Goal: Task Accomplishment & Management: Manage account settings

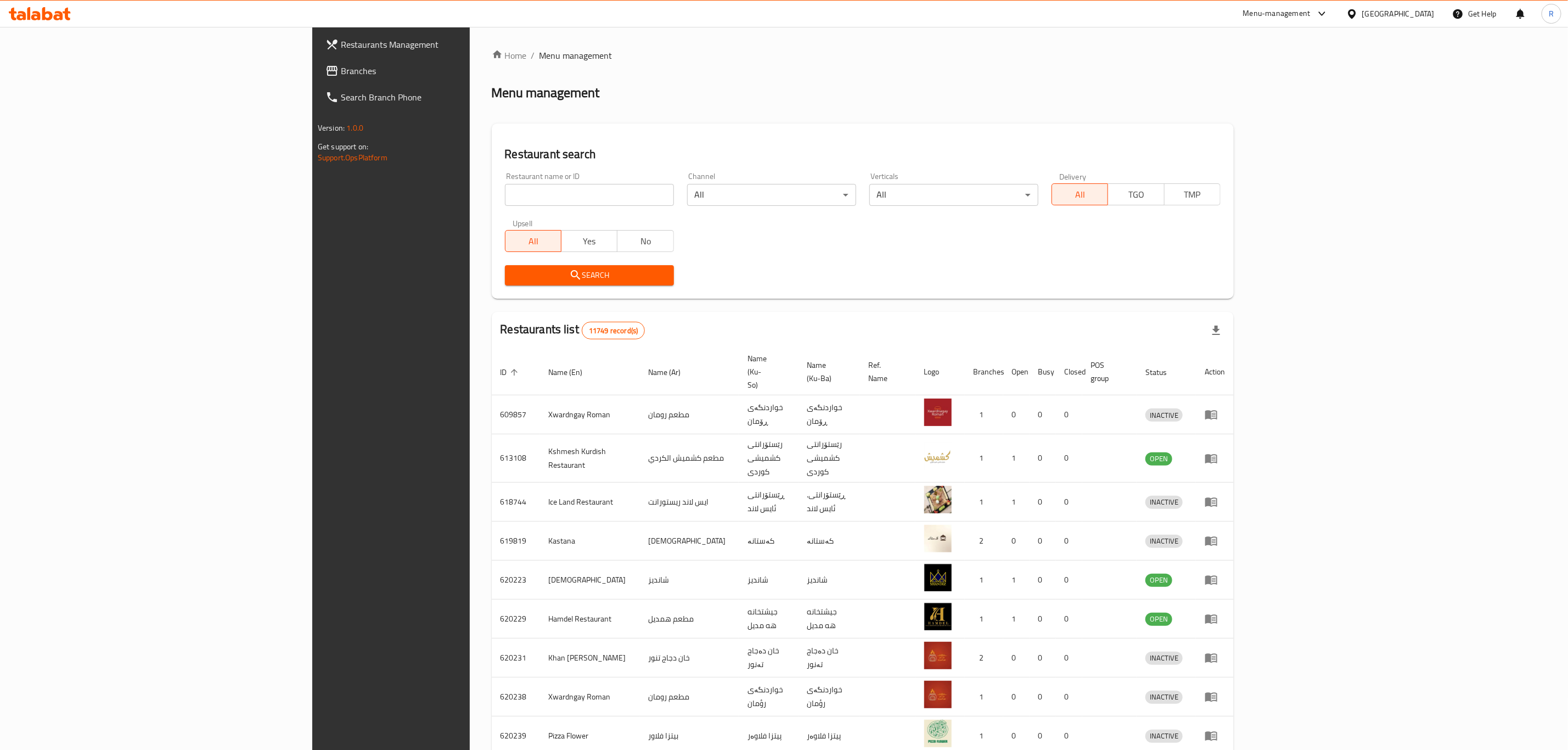
click at [505, 198] on input "search" at bounding box center [589, 195] width 169 height 22
type input "[PERSON_NAME]"
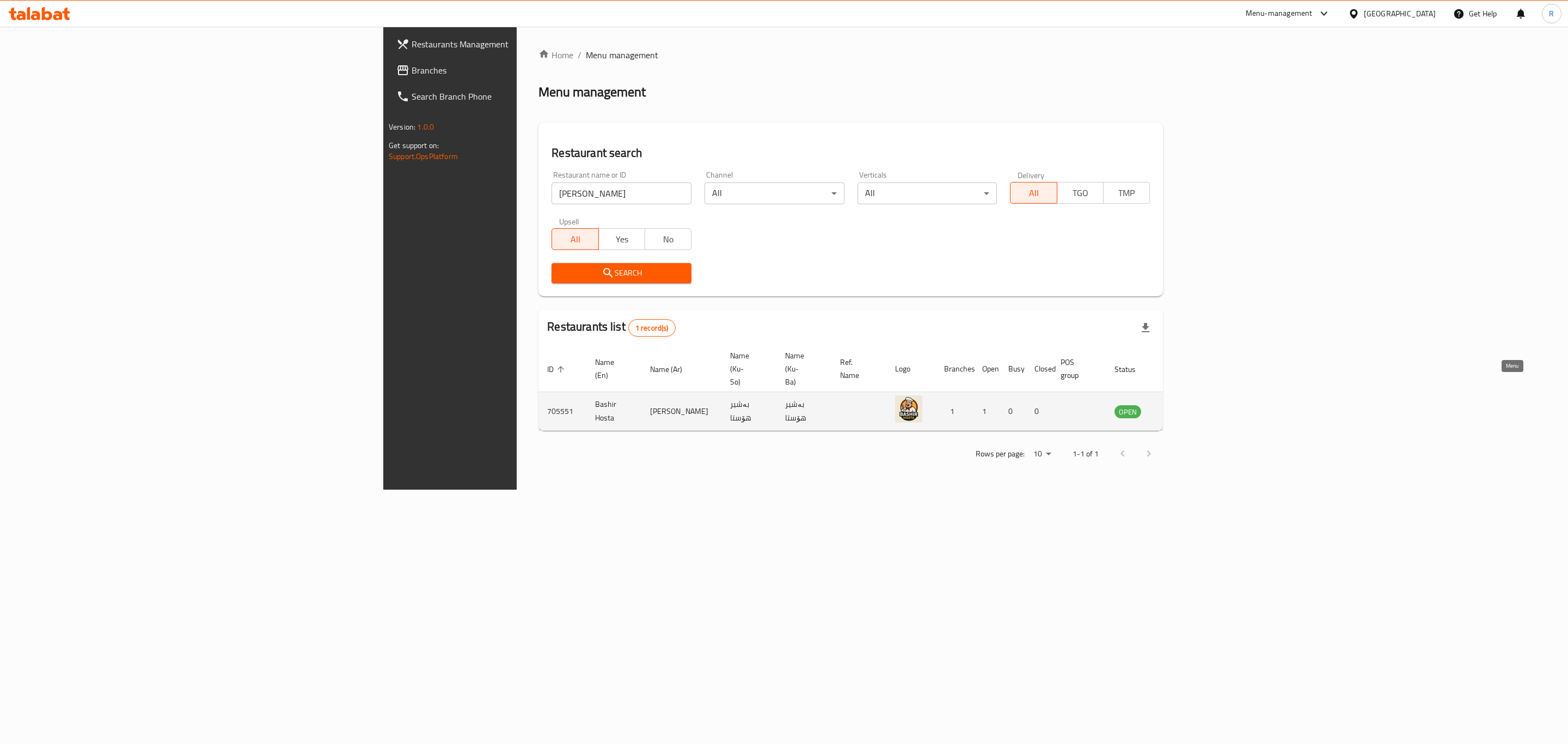
click at [1184, 408] on icon "enhanced table" at bounding box center [1178, 412] width 12 height 9
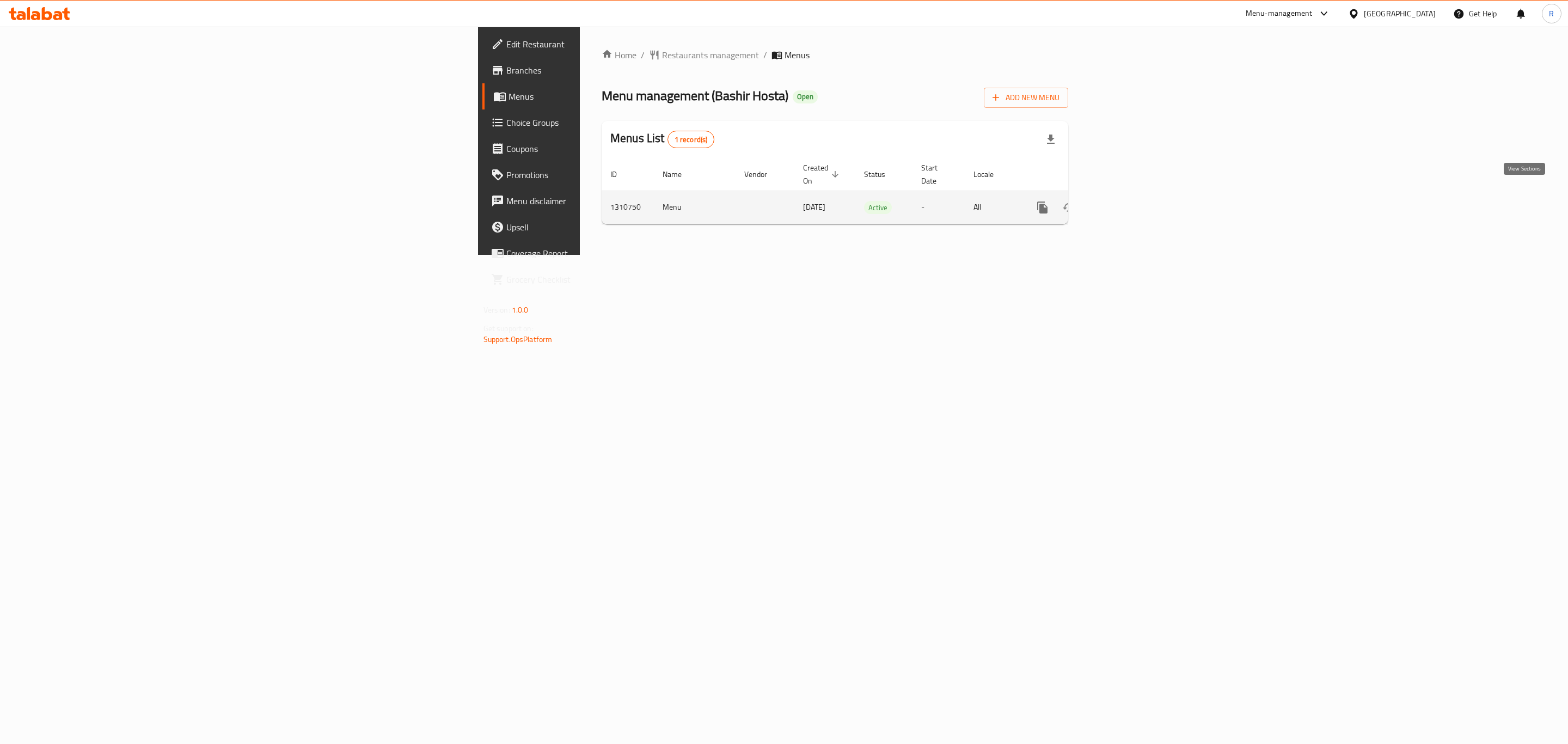
click at [1128, 201] on icon "enhanced table" at bounding box center [1121, 207] width 13 height 13
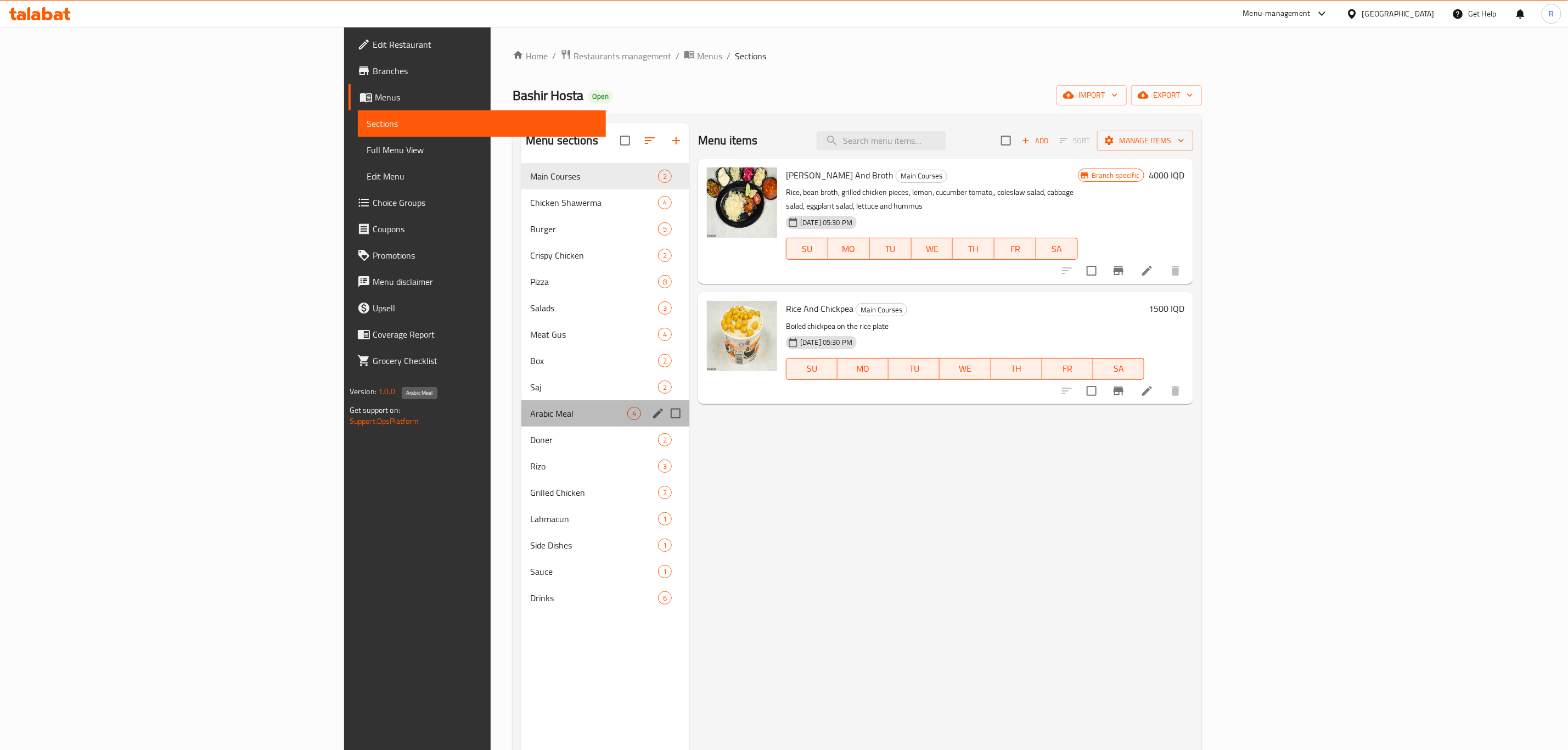
click at [530, 412] on span "Arabic Meal" at bounding box center [579, 413] width 97 height 13
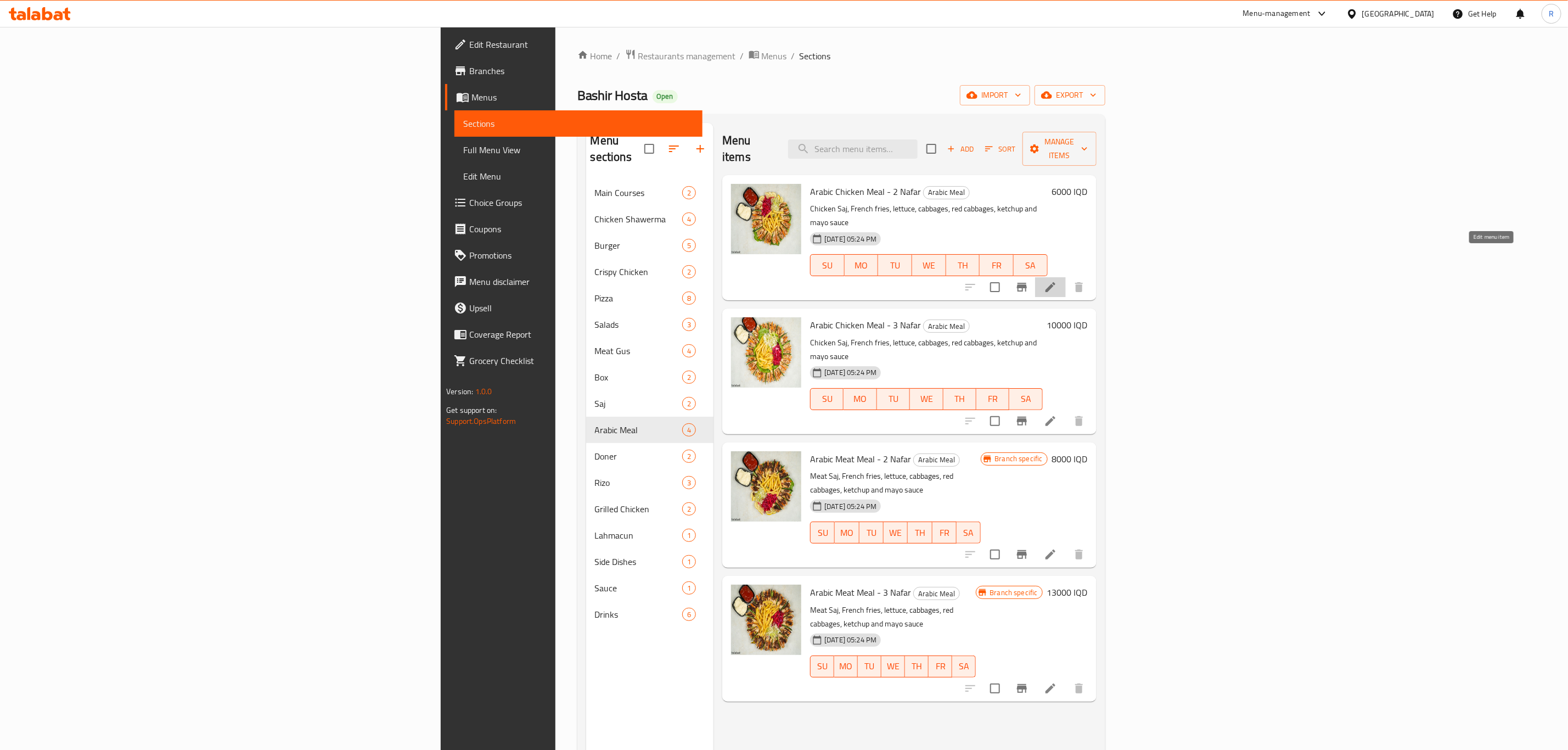
click at [1057, 281] on icon at bounding box center [1050, 287] width 13 height 13
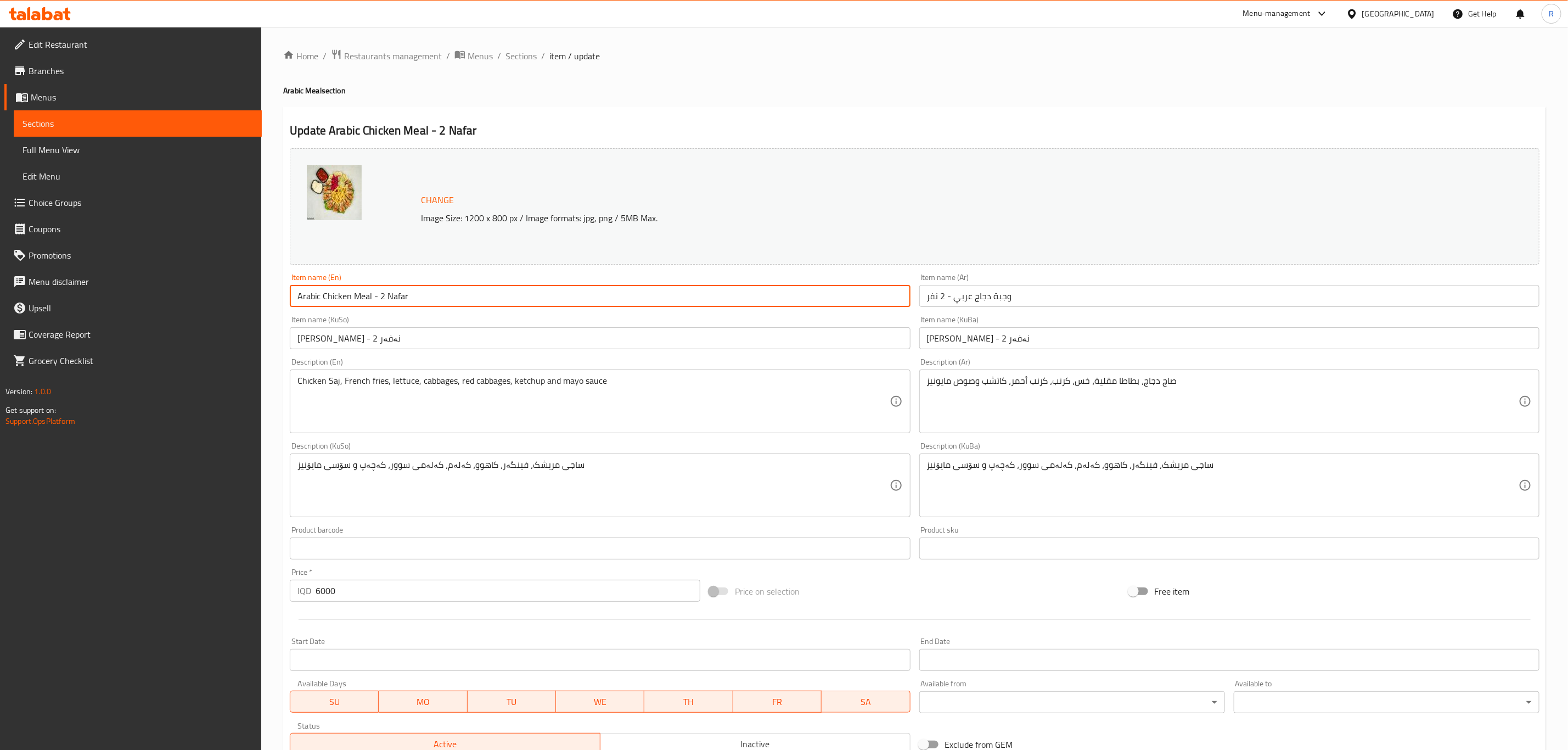
click at [381, 298] on input "Arabic Chicken Meal - 2 Nafar" at bounding box center [600, 296] width 620 height 22
type input "Arabic Chicken Meal - 1 Nafar"
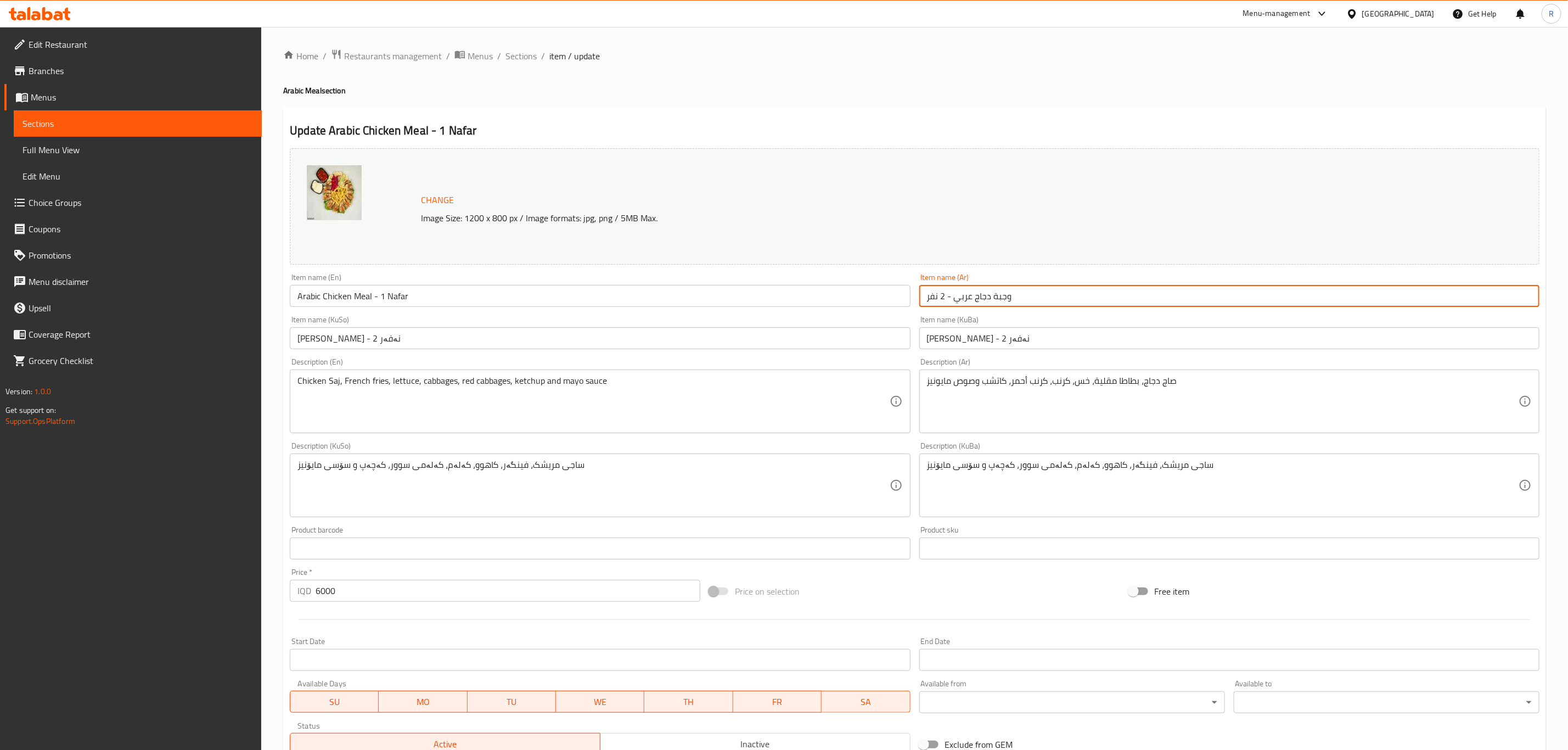
click at [941, 300] on input "وجبة دجاج عربي - 2 نفر" at bounding box center [1229, 296] width 620 height 22
type input "وجبة دجاج عربي - 1 نفر"
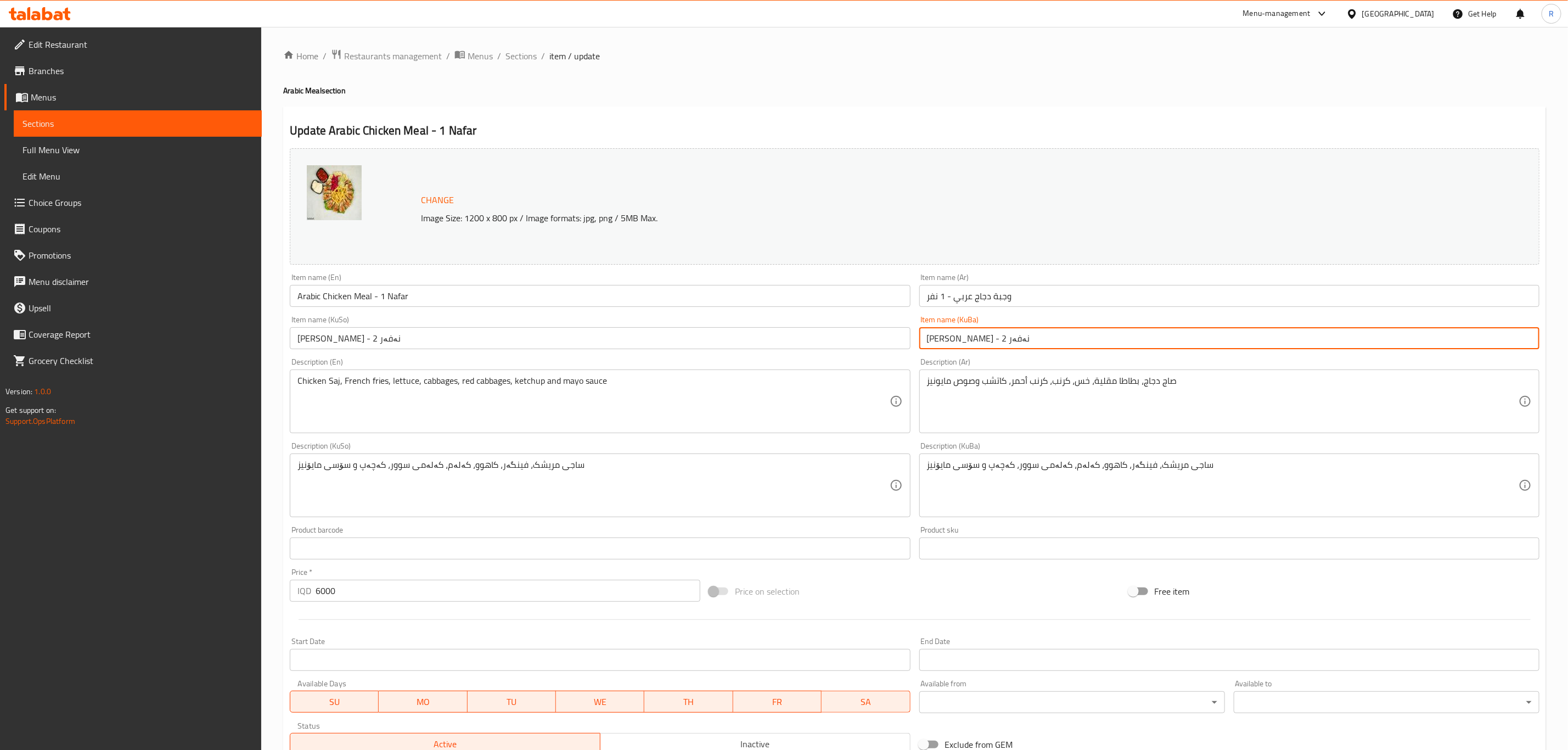
click at [947, 338] on input "[PERSON_NAME] - 2 نەفەر" at bounding box center [1229, 338] width 620 height 22
type input "[PERSON_NAME] - 1 نەفەر"
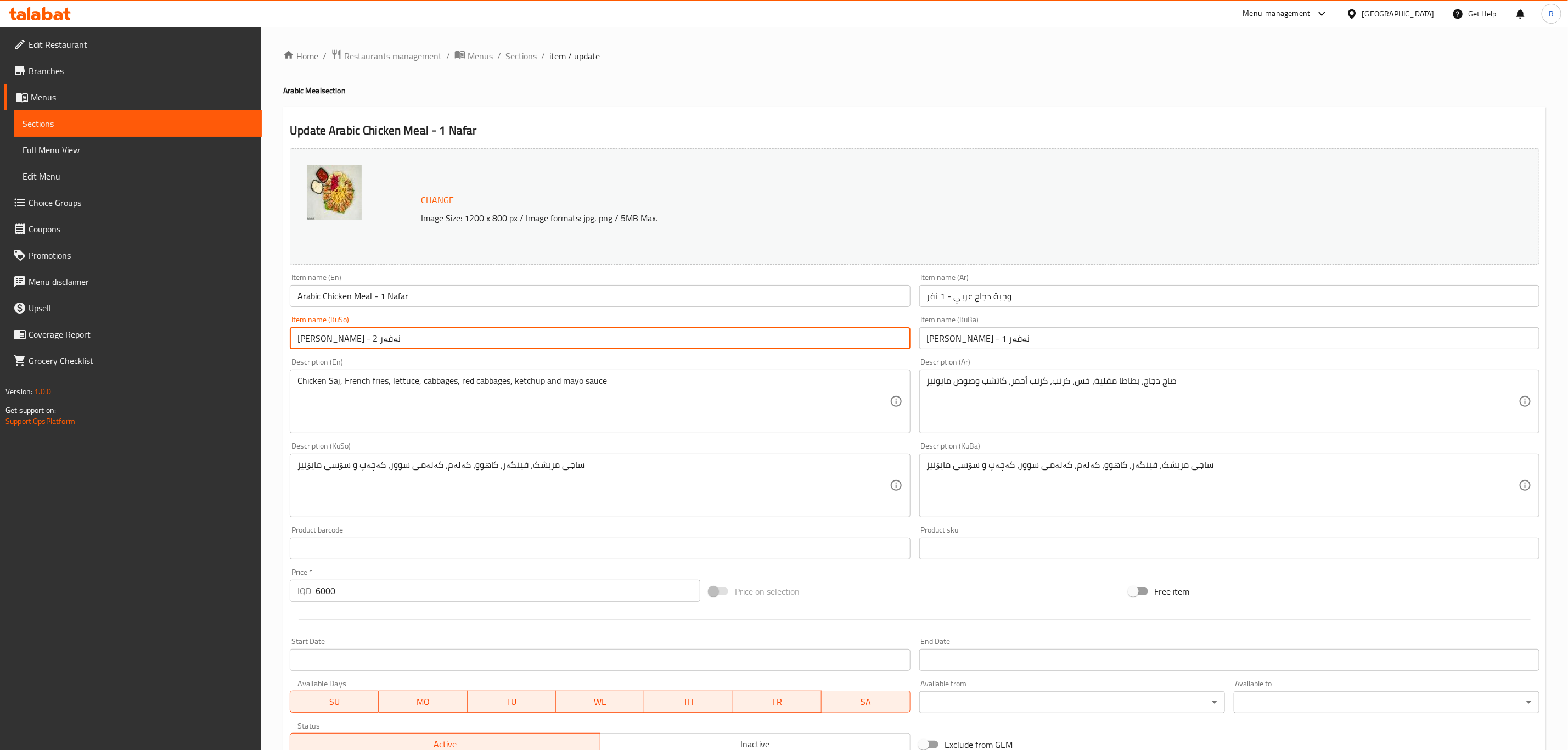
drag, startPoint x: 319, startPoint y: 337, endPoint x: 403, endPoint y: 401, distance: 105.6
click at [318, 338] on input "[PERSON_NAME] - 2 نەفەر" at bounding box center [600, 338] width 620 height 22
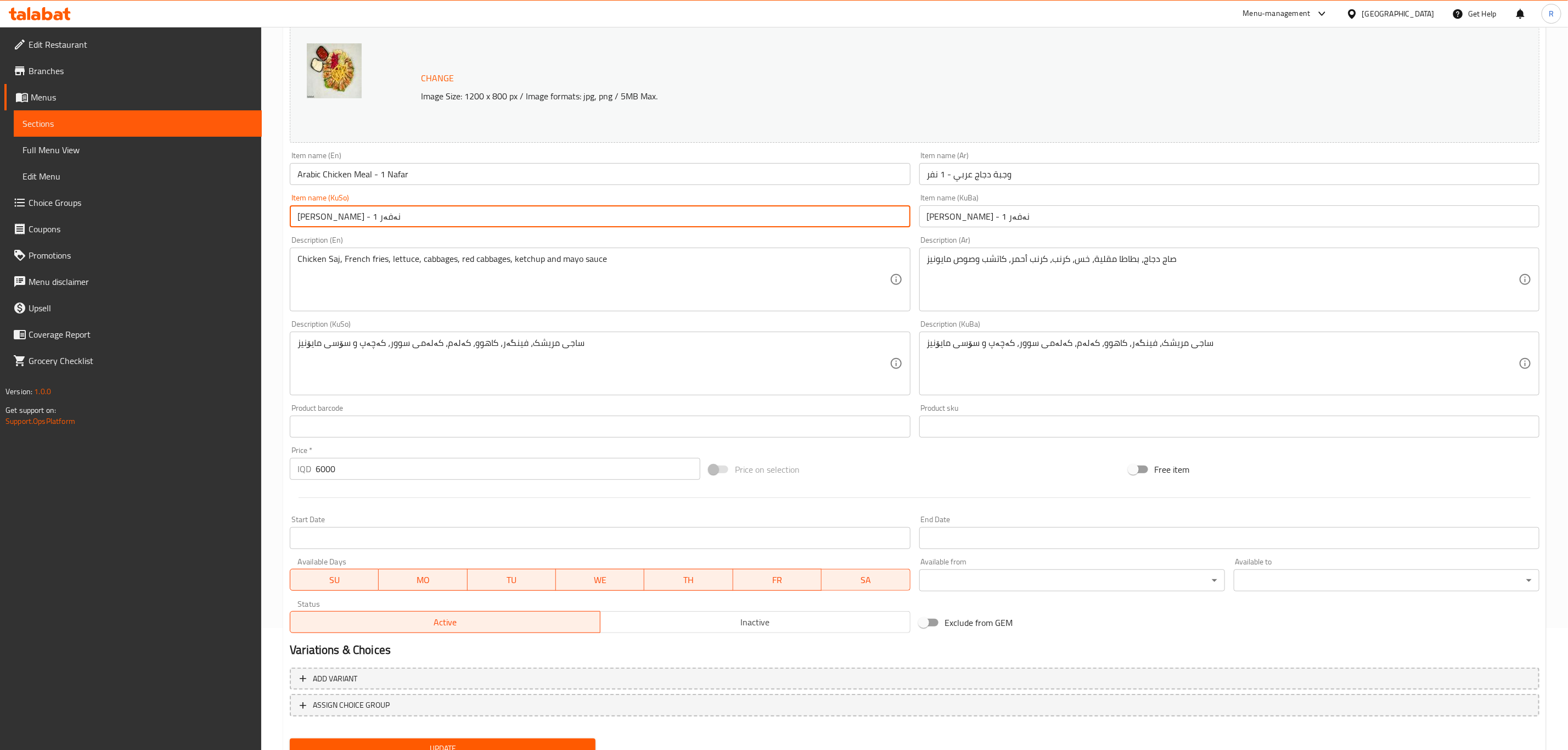
scroll to position [167, 0]
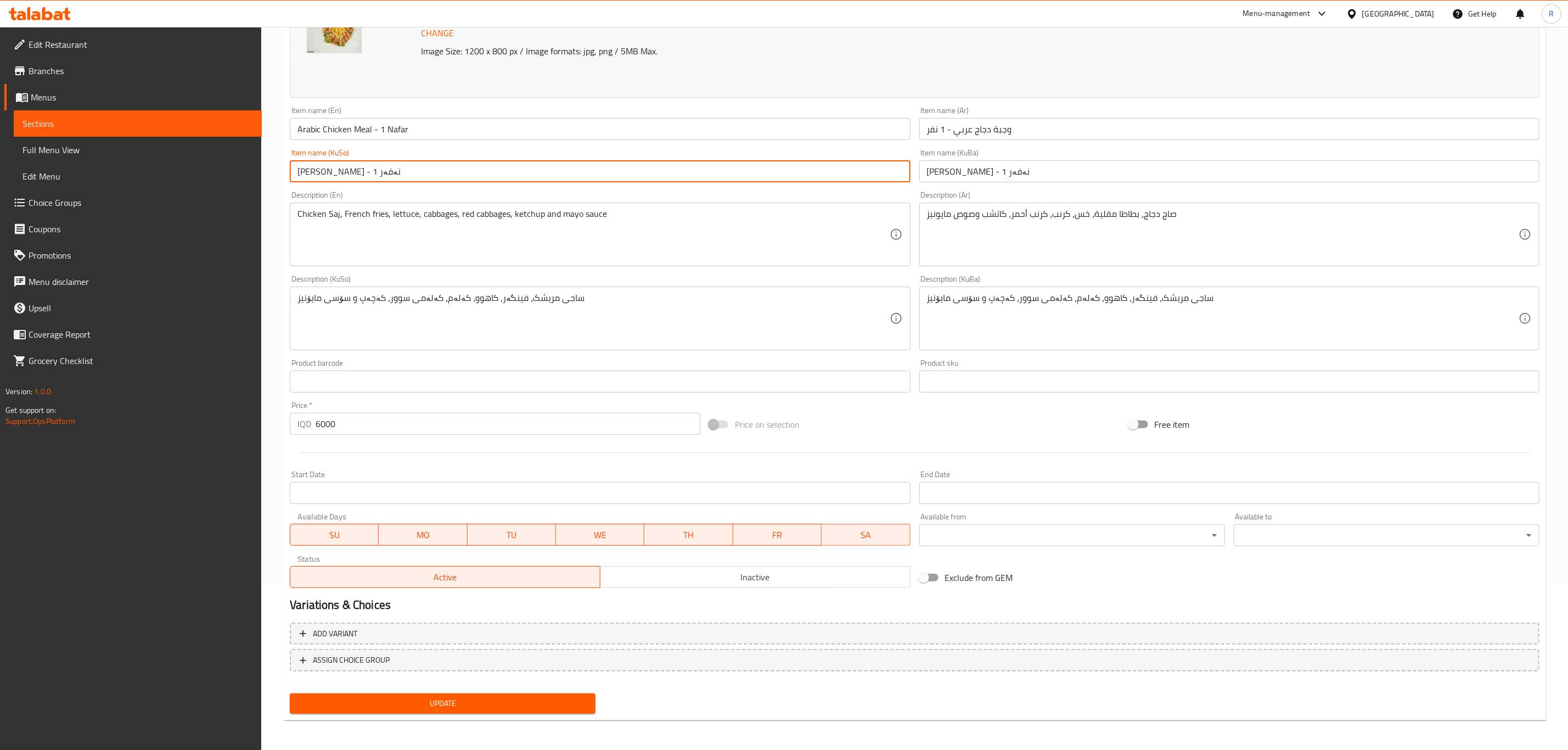
type input "[PERSON_NAME] - 1 نەفەر"
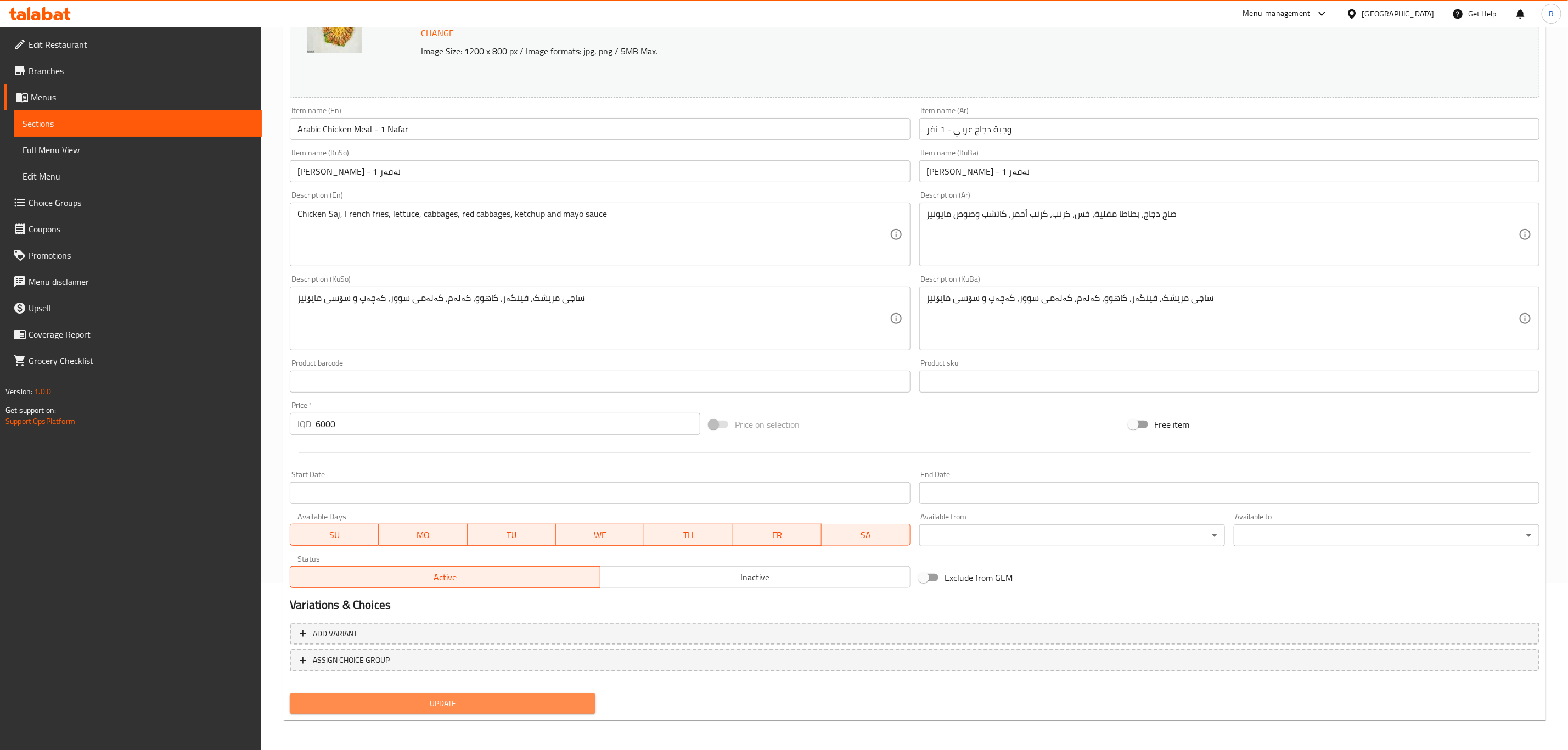
click at [445, 700] on span "Update" at bounding box center [443, 704] width 288 height 14
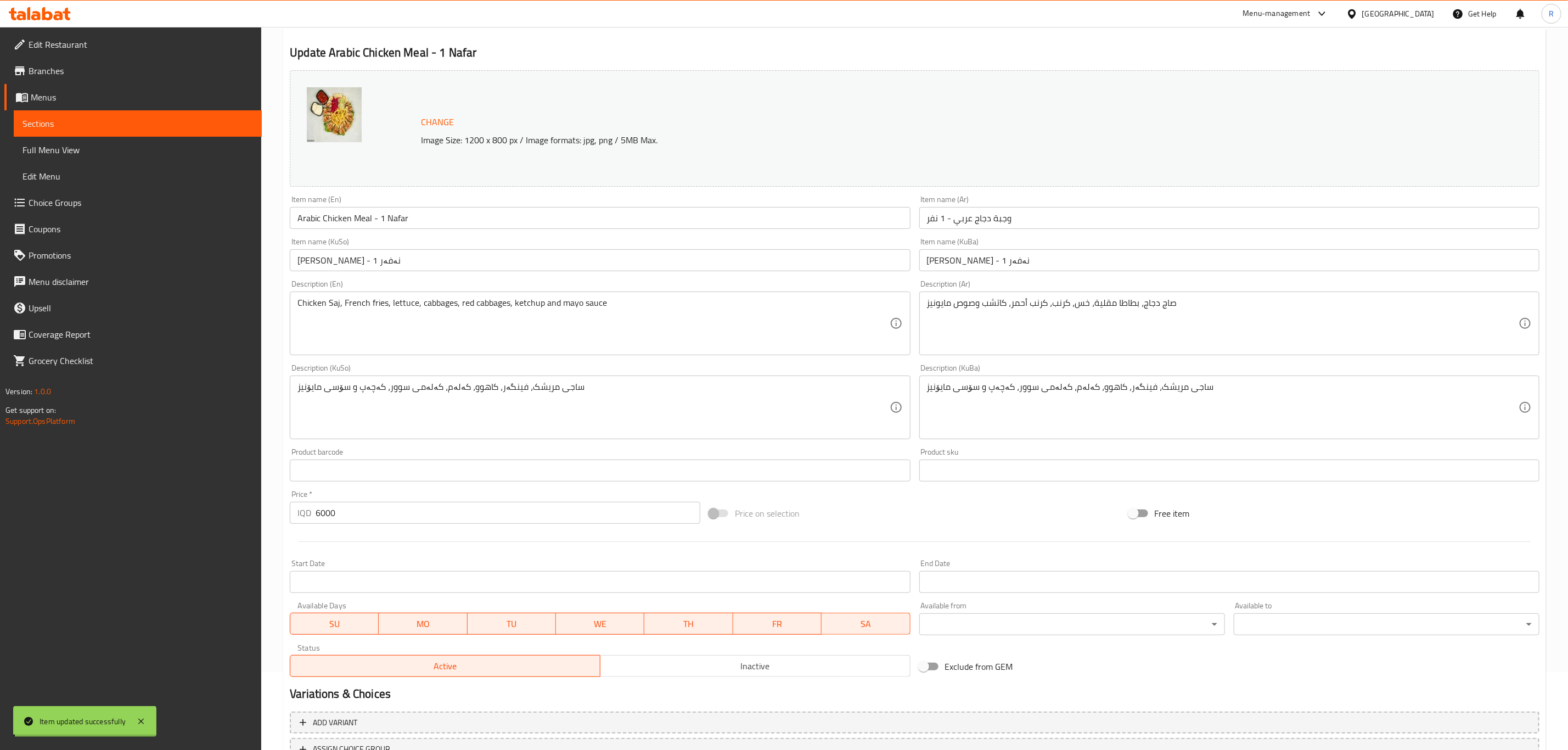
scroll to position [0, 0]
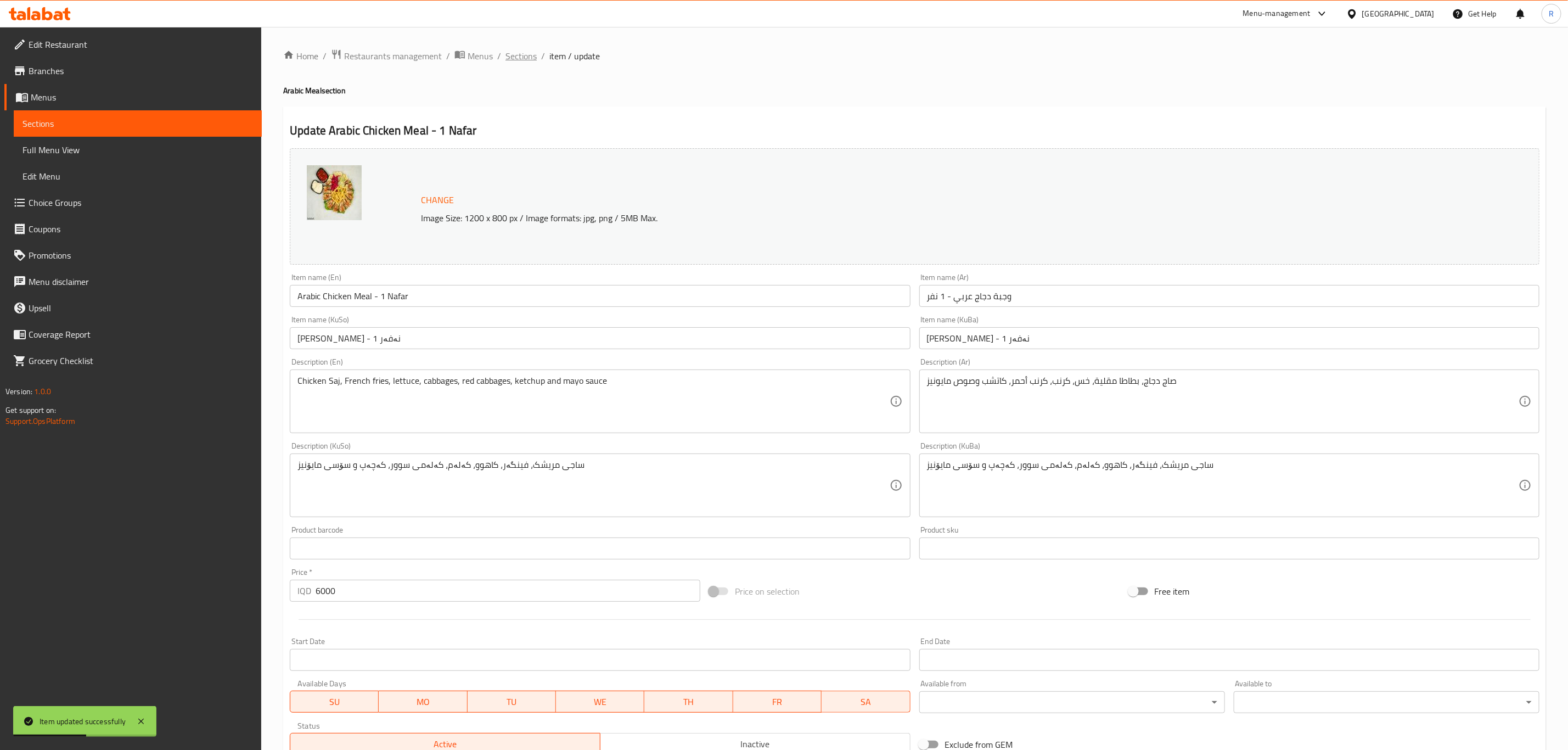
click at [515, 55] on span "Sections" at bounding box center [521, 56] width 31 height 13
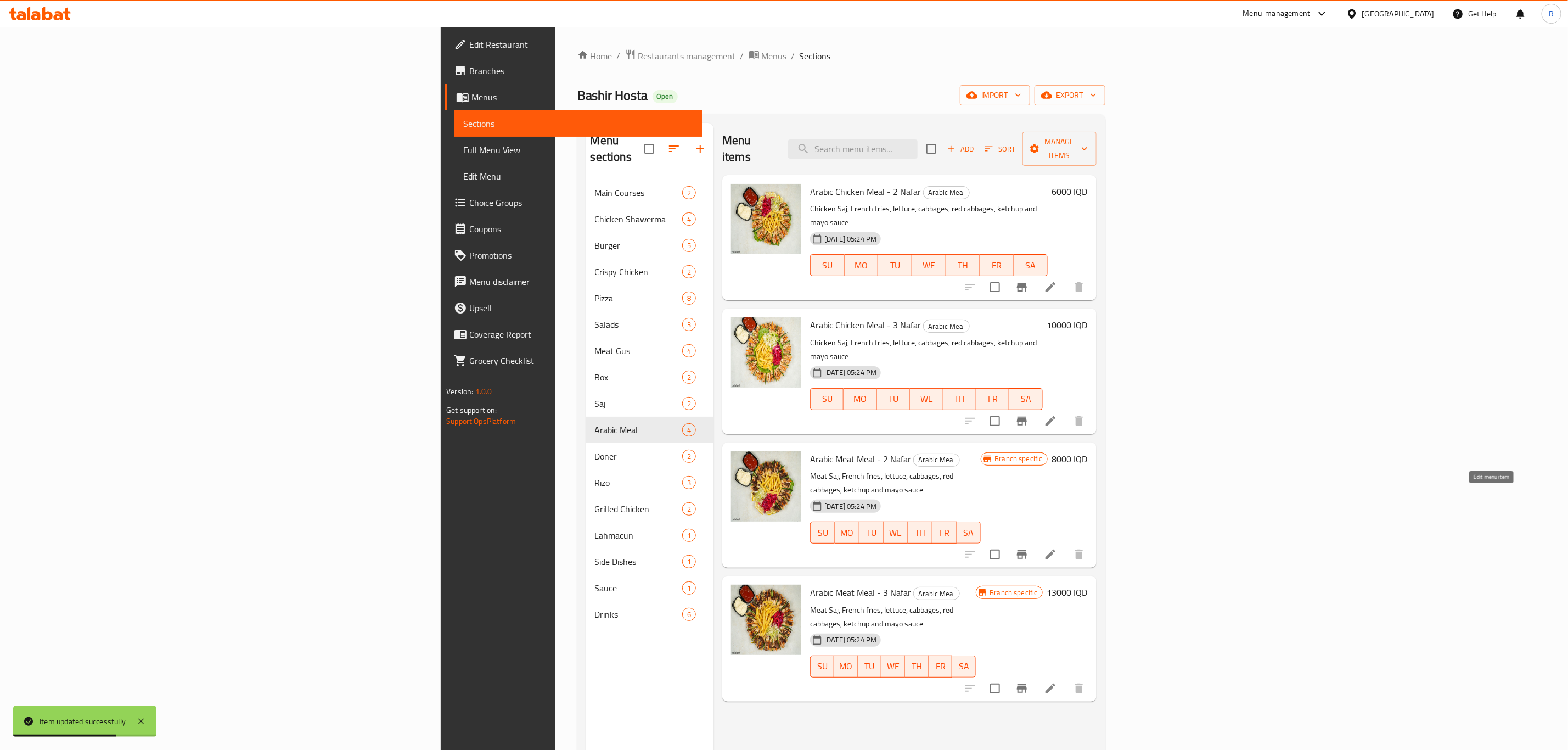
click at [1057, 548] on icon at bounding box center [1050, 554] width 13 height 13
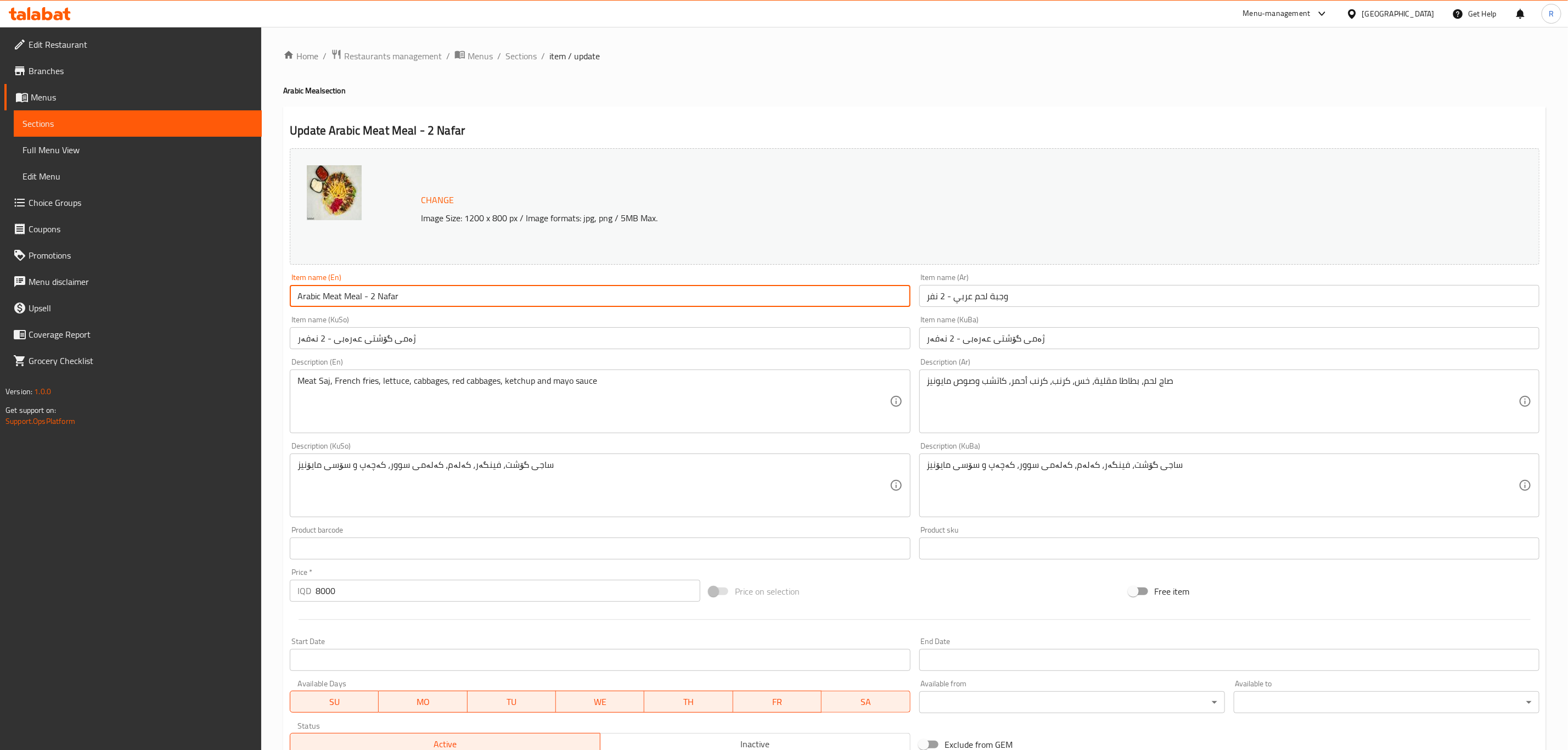
click at [371, 297] on input "Arabic Meat Meal - 2 Nafar" at bounding box center [600, 296] width 620 height 22
type input "Arabic Meat Meal - 1 Nafar"
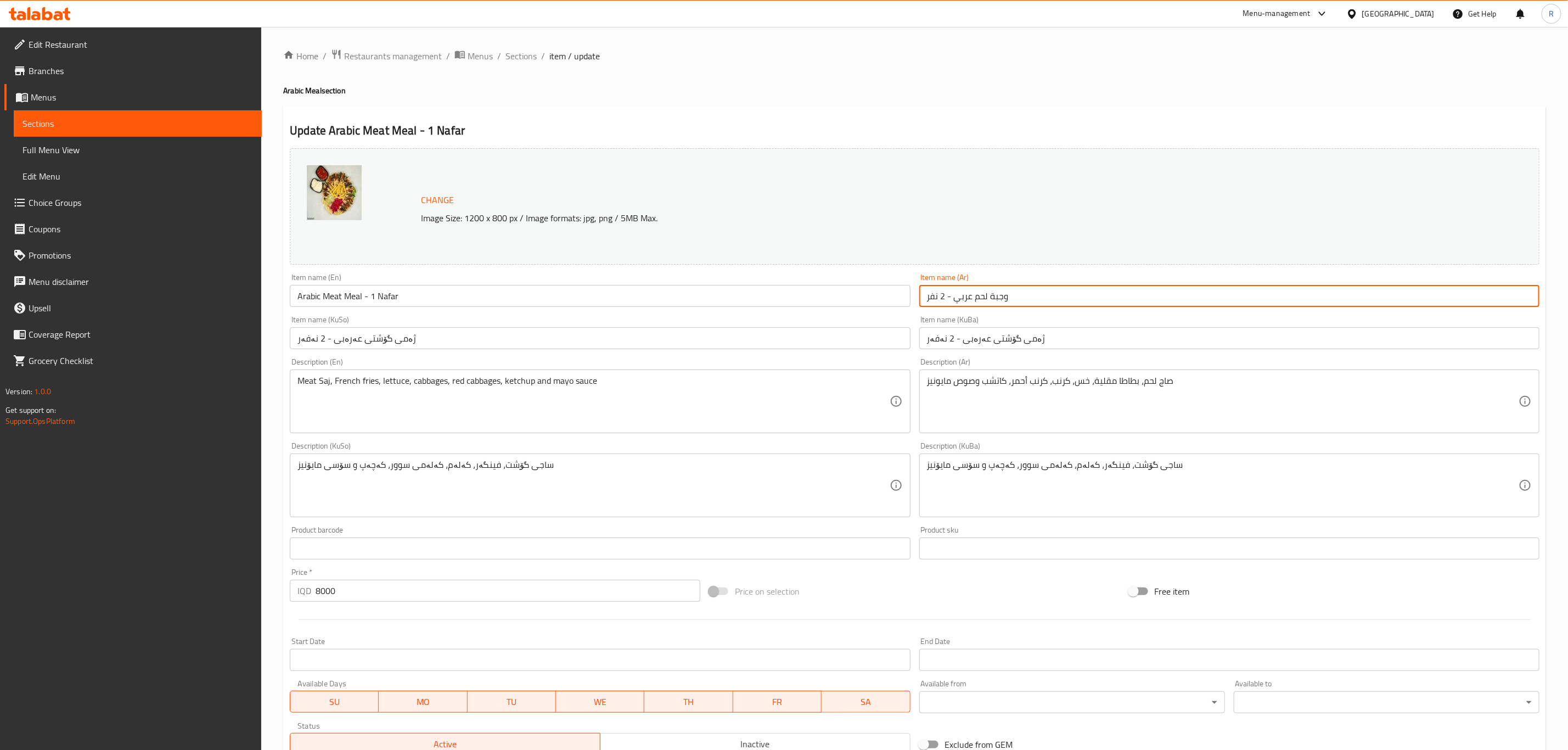
drag, startPoint x: 944, startPoint y: 293, endPoint x: 952, endPoint y: 310, distance: 18.8
click at [942, 296] on input "وجبة لحم عربي - 2 نفر" at bounding box center [1229, 296] width 620 height 22
type input "وجبة لحم عربي - 1 نفر"
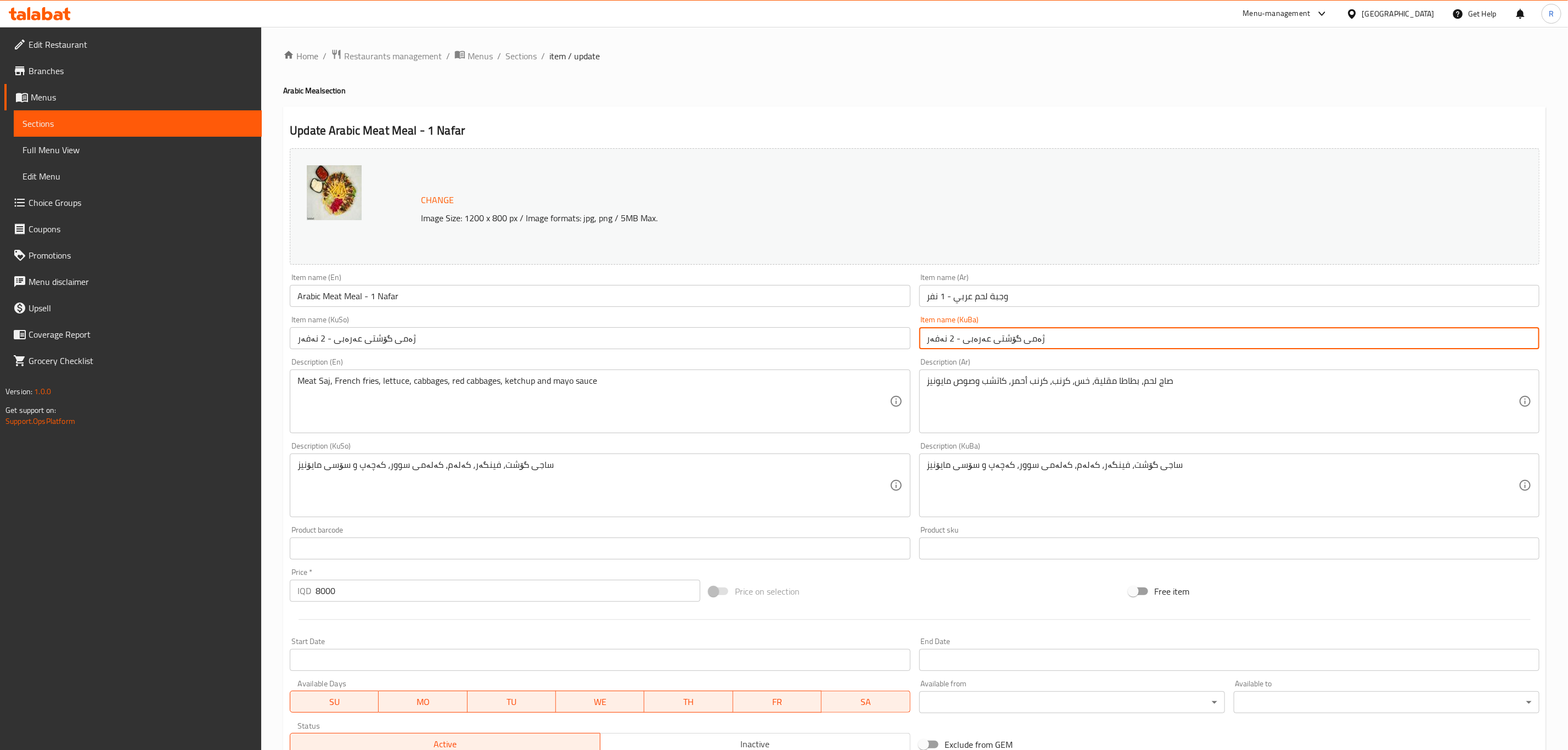
drag, startPoint x: 949, startPoint y: 341, endPoint x: 955, endPoint y: 377, distance: 36.5
click at [947, 340] on input "ژەمی گۆشتی عەرەبی - 2 نەفەر" at bounding box center [1229, 338] width 620 height 22
type input "ژەمی گۆشتی عەرەبی - 1 نەفەر"
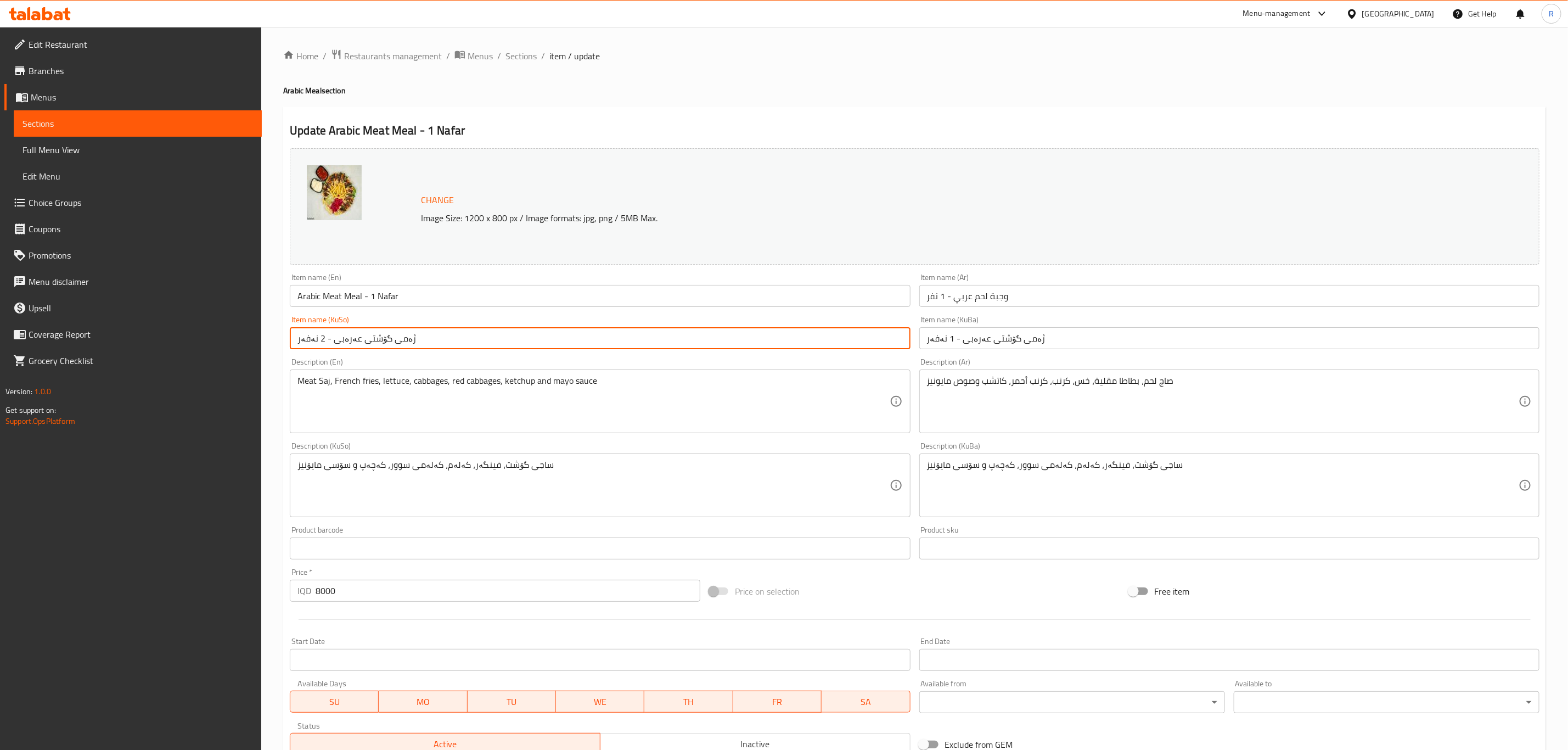
drag, startPoint x: 321, startPoint y: 340, endPoint x: 334, endPoint y: 362, distance: 25.6
click at [318, 341] on input "ژەمی گۆشتی عەرەبی - 2 نەفەر" at bounding box center [600, 338] width 620 height 22
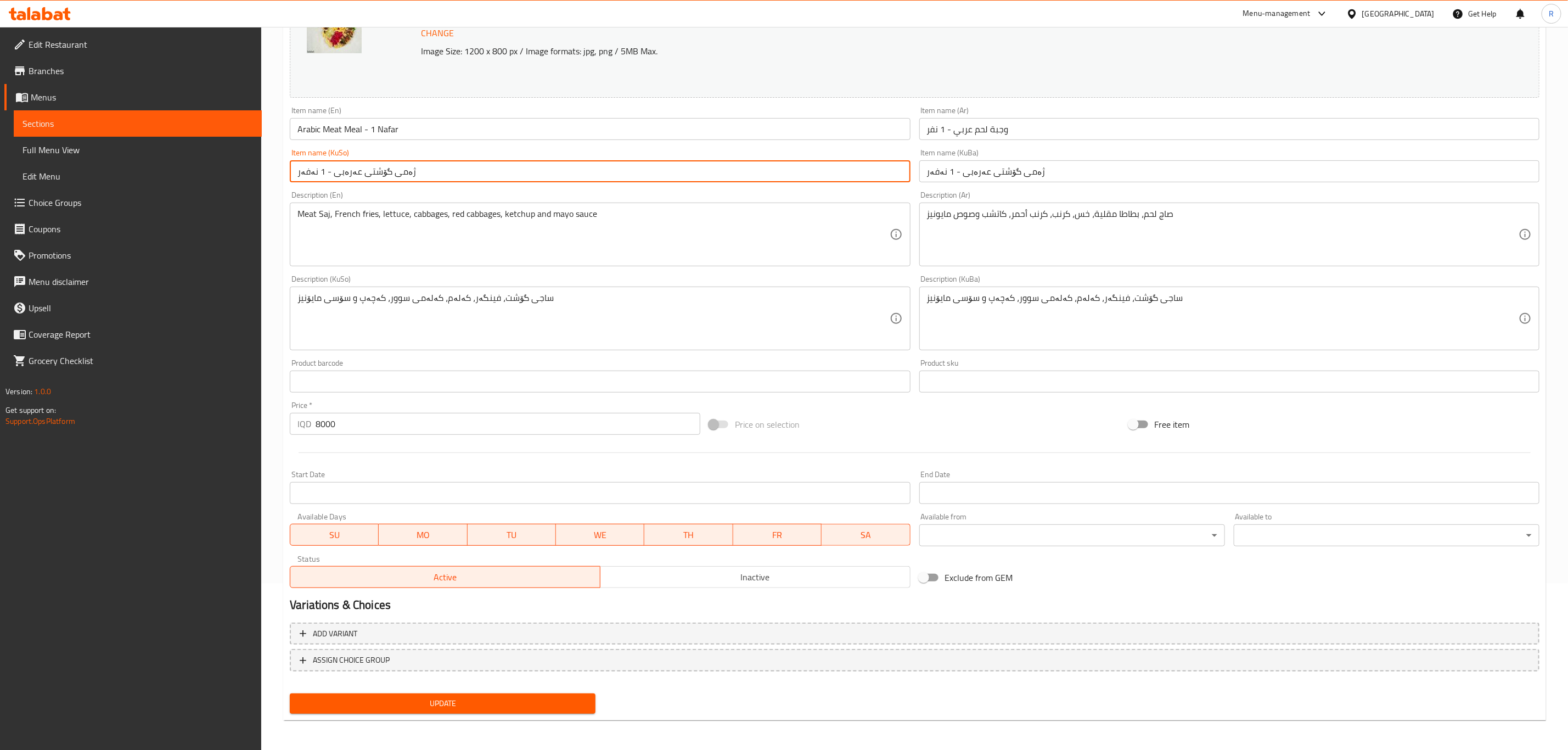
type input "ژەمی گۆشتی عەرەبی - 1 نەفەر"
click at [410, 702] on span "Update" at bounding box center [443, 704] width 288 height 14
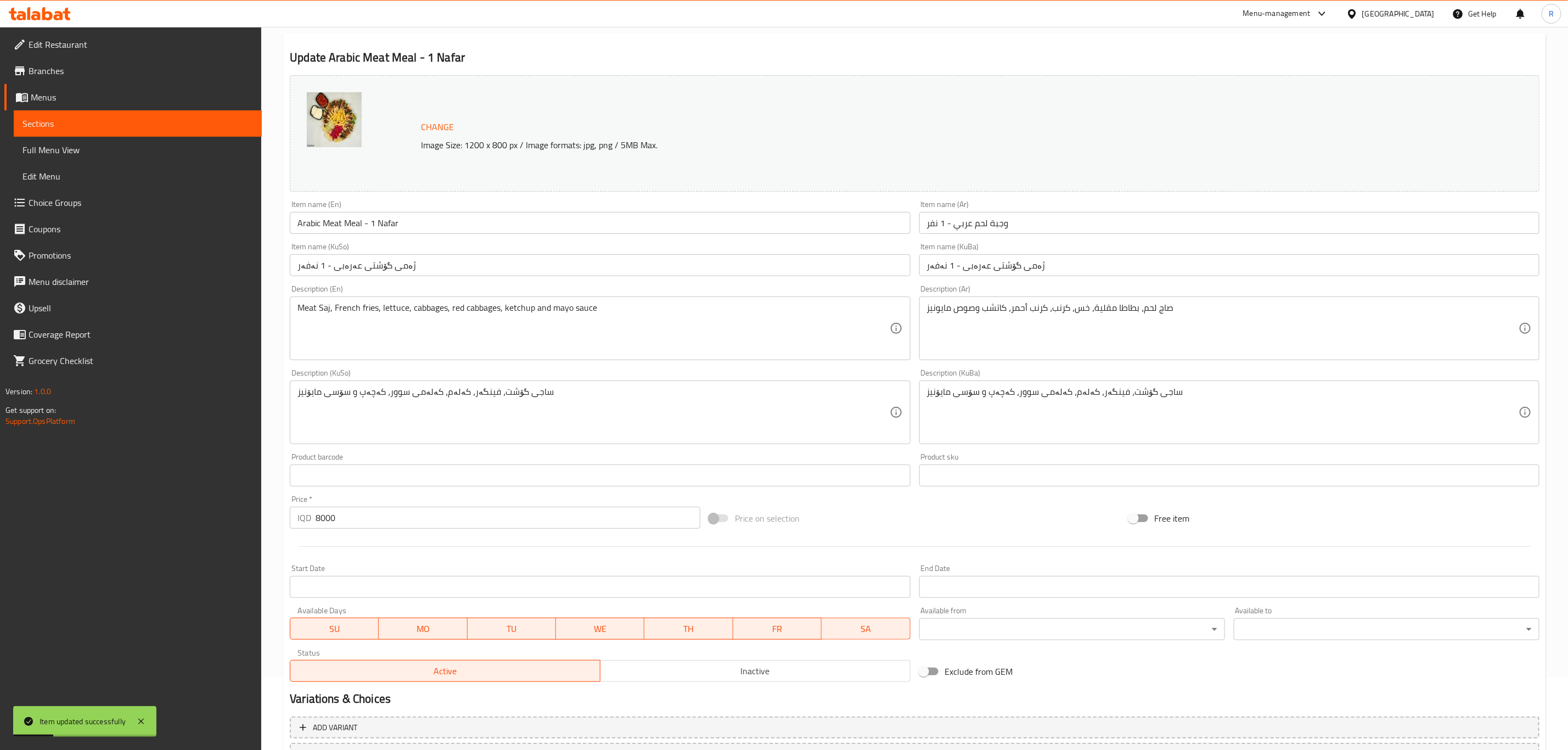
scroll to position [0, 0]
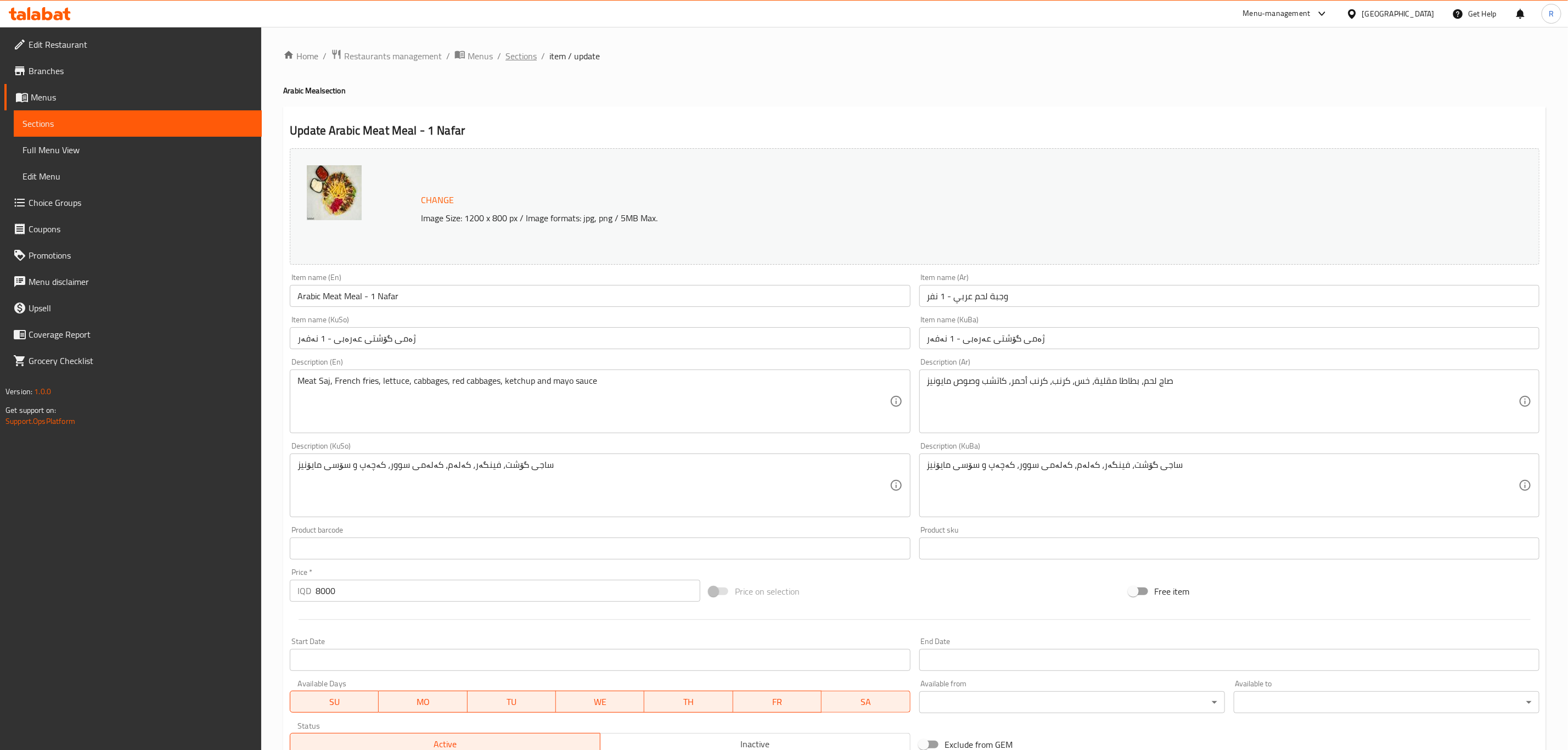
click at [519, 56] on span "Sections" at bounding box center [521, 56] width 31 height 13
